Goal: Navigation & Orientation: Find specific page/section

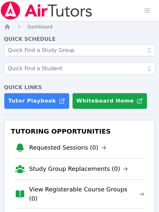
click at [127, 13] on div "Home Sessions Study Groups Students Messages Open user menu [PERSON_NAME] Open …" at bounding box center [79, 10] width 159 height 21
